Goal: Task Accomplishment & Management: Complete application form

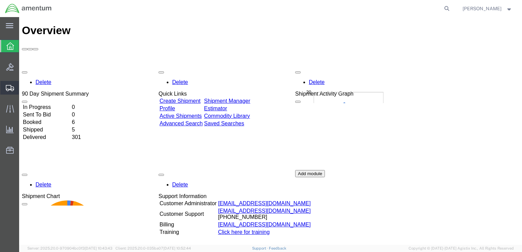
click at [0, 0] on span "Create Shipment" at bounding box center [0, 0] width 0 height 0
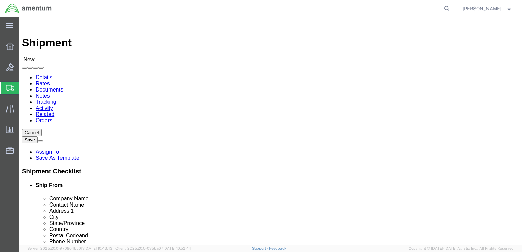
select select
click input "text"
type input "1-227 1ACB"
type input "SGT [PERSON_NAME]"
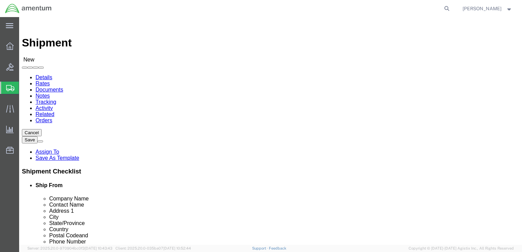
type input "BLDG [STREET_ADDRESS][PERSON_NAME]"
drag, startPoint x: 101, startPoint y: 166, endPoint x: 68, endPoint y: 167, distance: 32.8
click div "FORT HOOD"
type input "YDAH"
type input "FORT HOOD"
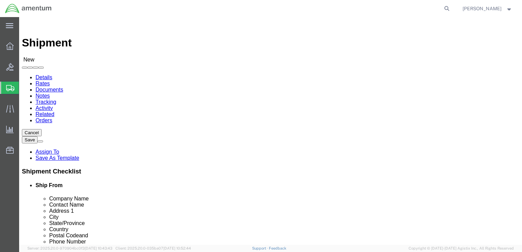
drag, startPoint x: 10, startPoint y: 178, endPoint x: 22, endPoint y: 179, distance: 12.3
click label "City"
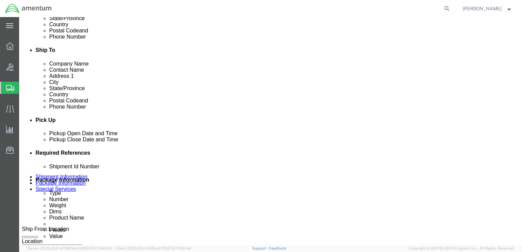
scroll to position [74, 0]
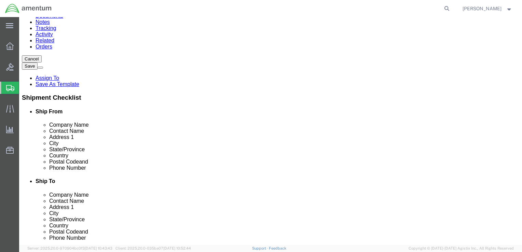
click input "text"
type input "76544"
click input "text"
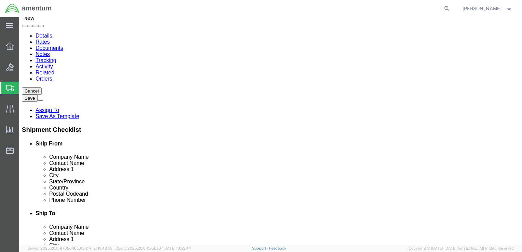
scroll to position [5, 0]
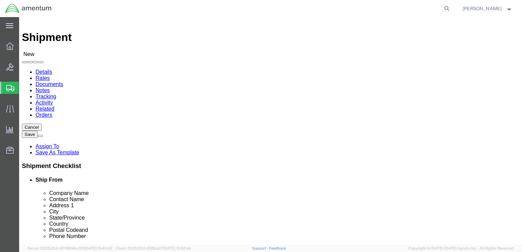
type input "[PHONE_NUMBER]"
click input "text"
type input "RED"
click p "- Redstone AOAP Lab - ([PERSON_NAME]) BLDG [STREET_ADDRESS]"
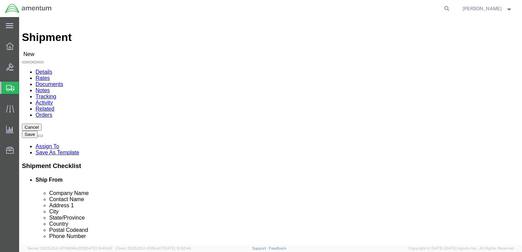
select select "AL"
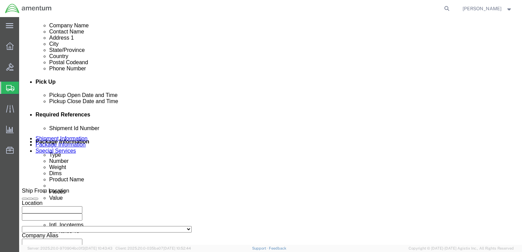
scroll to position [245, 0]
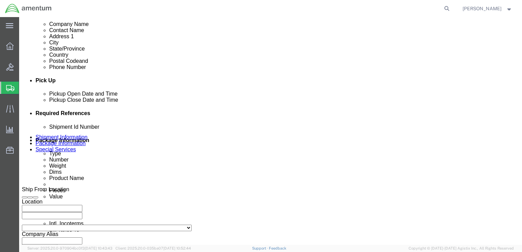
type input "Redstone AOAP Lab"
click input "text"
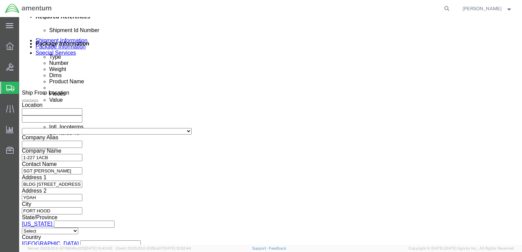
scroll to position [347, 0]
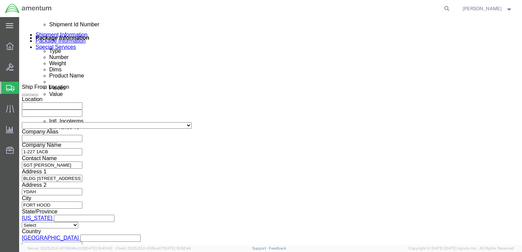
type input "[DOMAIN_NAME]"
click button "Continue"
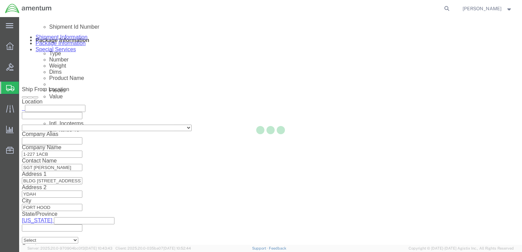
scroll to position [2, 0]
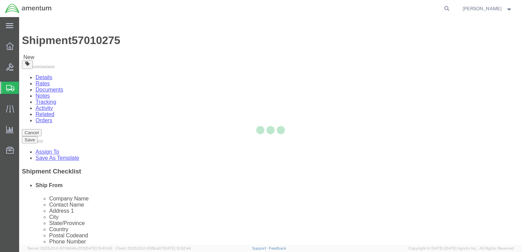
select select "CBOX"
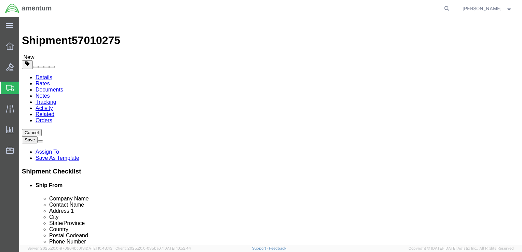
click input "text"
type input "9"
type input "7"
type input "4"
type input "1.5"
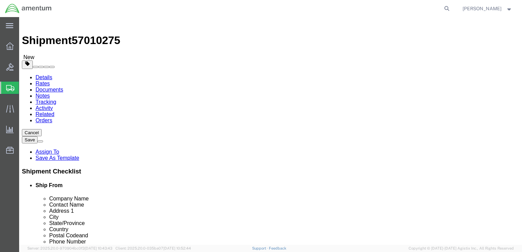
click link "Add Content"
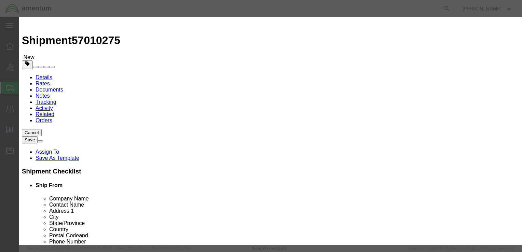
click input "text"
click input "OSAMPLES"
type input "SAMPLES"
drag, startPoint x: 138, startPoint y: 64, endPoint x: 132, endPoint y: 64, distance: 6.2
click input "0"
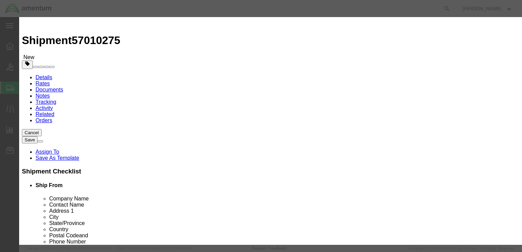
type input "1"
click input "text"
type input "1.00"
click div "Product Name SAMPLES Pieces 1 Select Bag Barrels 100Board Feet Bottle Box Blist…"
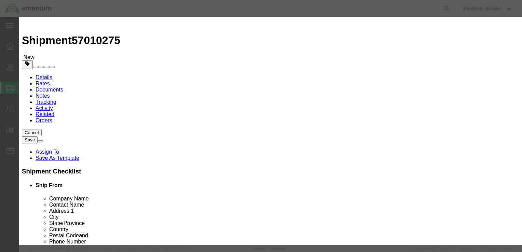
click input "1"
click input "1.00"
click select "Select 50 55 60 65 70 85 92.5 100 125 175 250 300 400"
select select "50"
click select "Select 50 55 60 65 70 85 92.5 100 125 175 250 300 400"
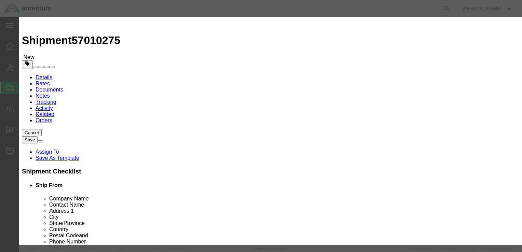
drag, startPoint x: 146, startPoint y: 97, endPoint x: 130, endPoint y: 96, distance: 16.4
click input "1.00"
type input "1.00"
drag, startPoint x: 159, startPoint y: 52, endPoint x: 123, endPoint y: 52, distance: 36.6
click div "Product Name SAMPLES"
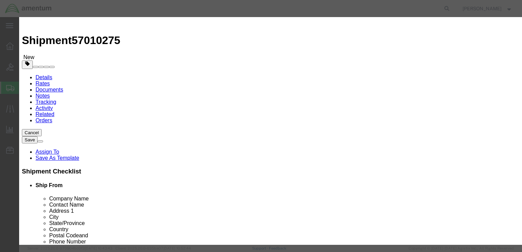
click textarea
paste textarea "SAMPLES"
type textarea "SAMPLES"
click select "Select [GEOGRAPHIC_DATA] [GEOGRAPHIC_DATA] [GEOGRAPHIC_DATA] [GEOGRAPHIC_DATA] …"
select select "US"
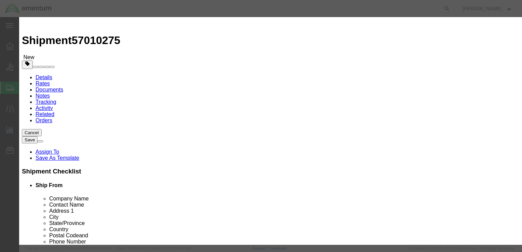
click select "Select [GEOGRAPHIC_DATA] [GEOGRAPHIC_DATA] [GEOGRAPHIC_DATA] [GEOGRAPHIC_DATA] …"
click button "Save & Close"
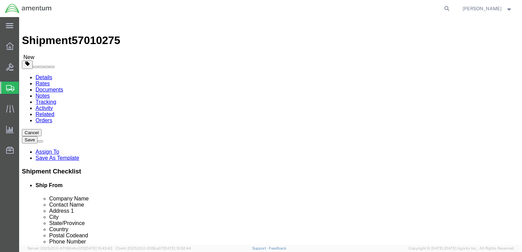
scroll to position [10, 0]
click button "Rate Shipment"
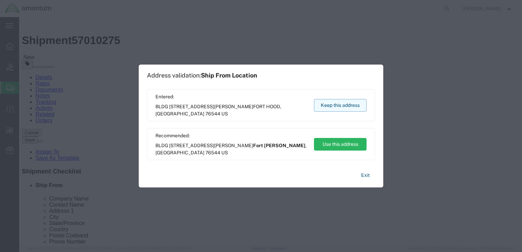
click at [340, 103] on button "Keep this address" at bounding box center [340, 105] width 53 height 13
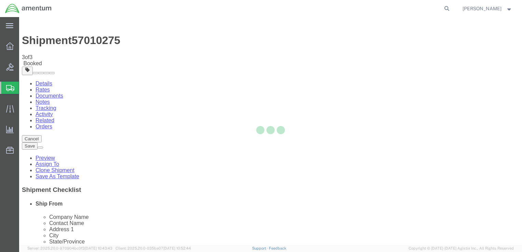
scroll to position [0, 0]
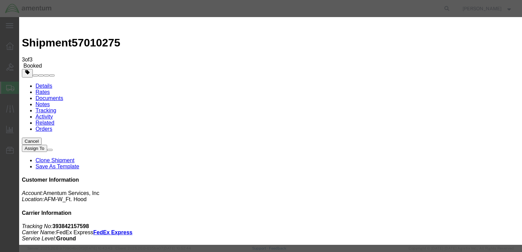
type input "[PERSON_NAME]"
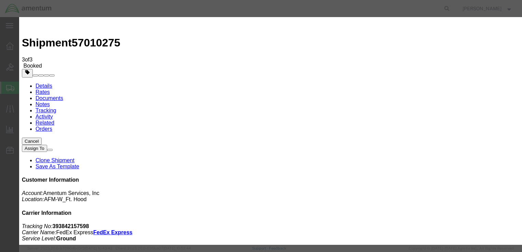
type input "RO"
